Goal: Find specific page/section: Locate a particular part of the current website

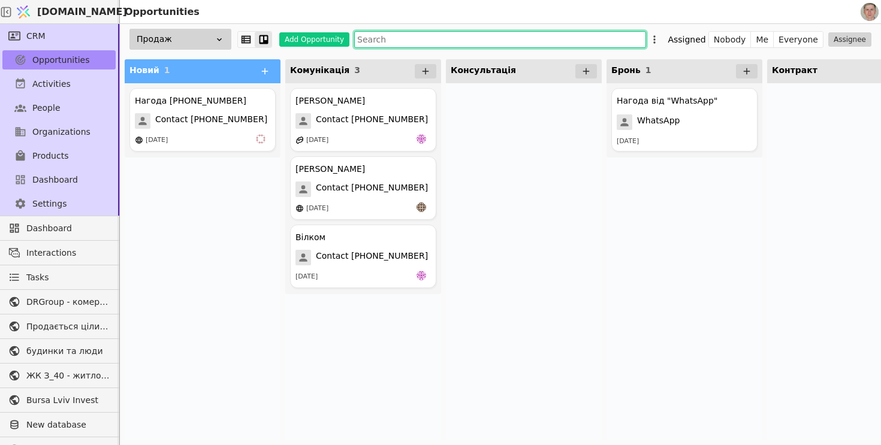
click at [426, 34] on input "text" at bounding box center [500, 39] width 292 height 17
click at [427, 34] on input "text" at bounding box center [500, 39] width 292 height 17
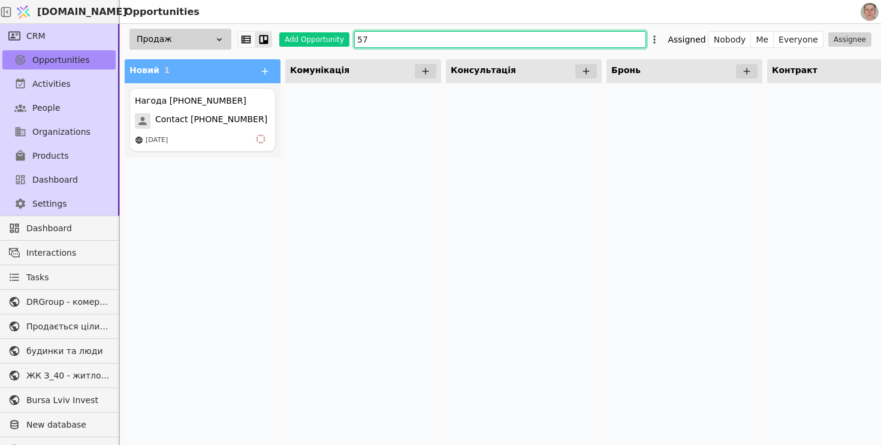
type input "5"
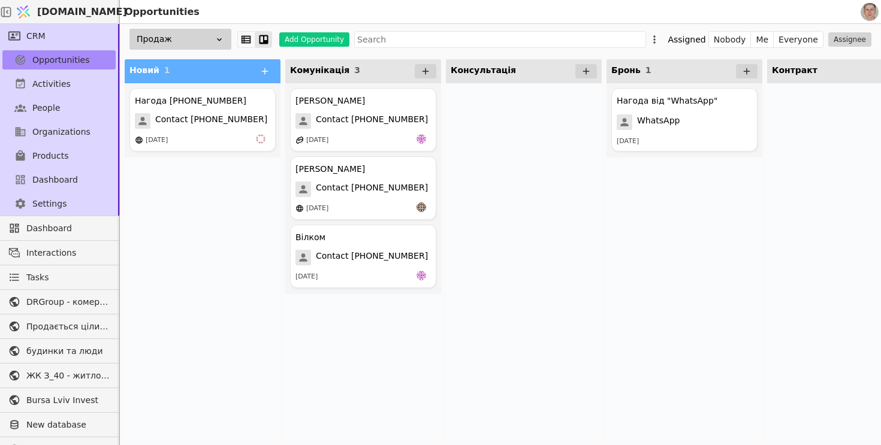
click at [257, 291] on div "Нагода +380985705711 Contact +380985705711 08.08.2025" at bounding box center [203, 261] width 156 height 357
